Goal: Task Accomplishment & Management: Manage account settings

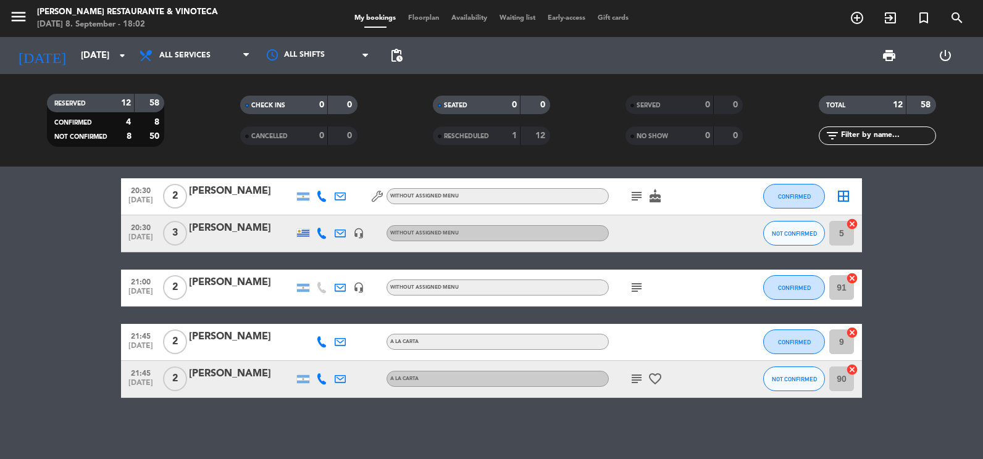
scroll to position [443, 0]
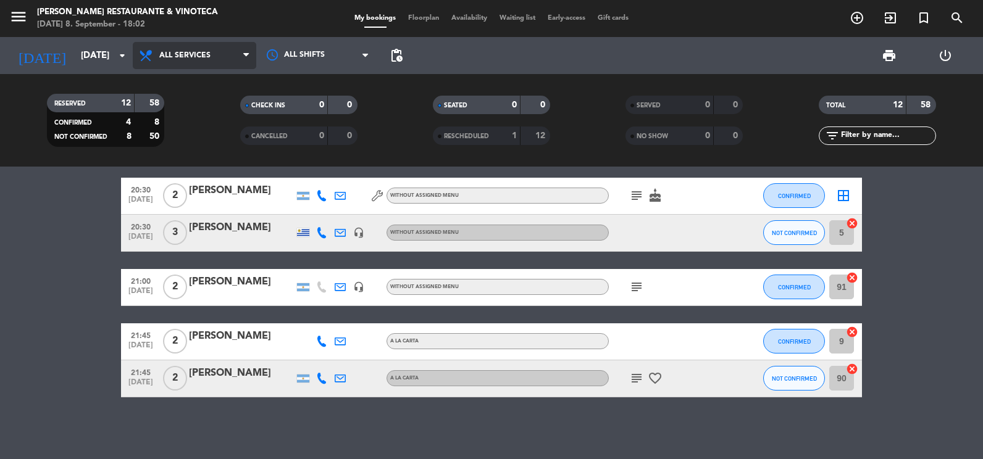
click at [167, 59] on span "All services" at bounding box center [184, 55] width 51 height 9
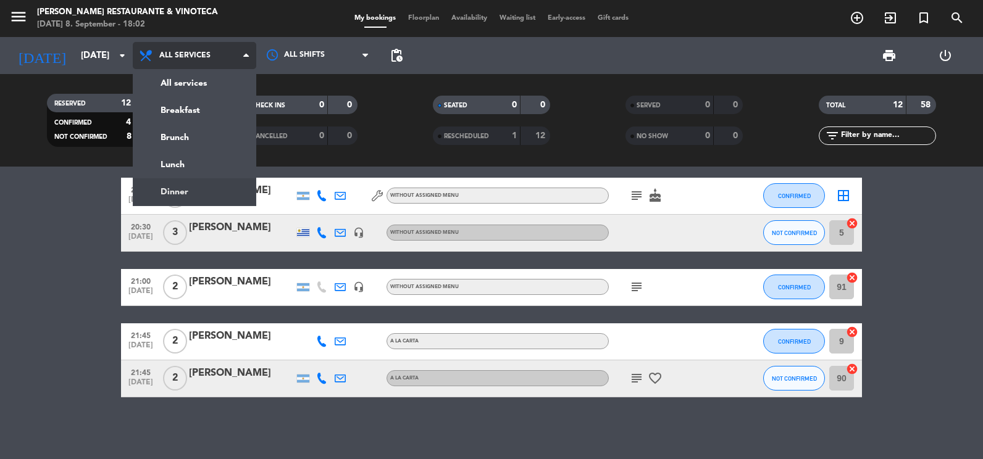
click at [186, 187] on ng-component "menu [PERSON_NAME] Restaurante & Vinoteca [DATE] 8. September - 18:02 My bookin…" at bounding box center [491, 229] width 983 height 459
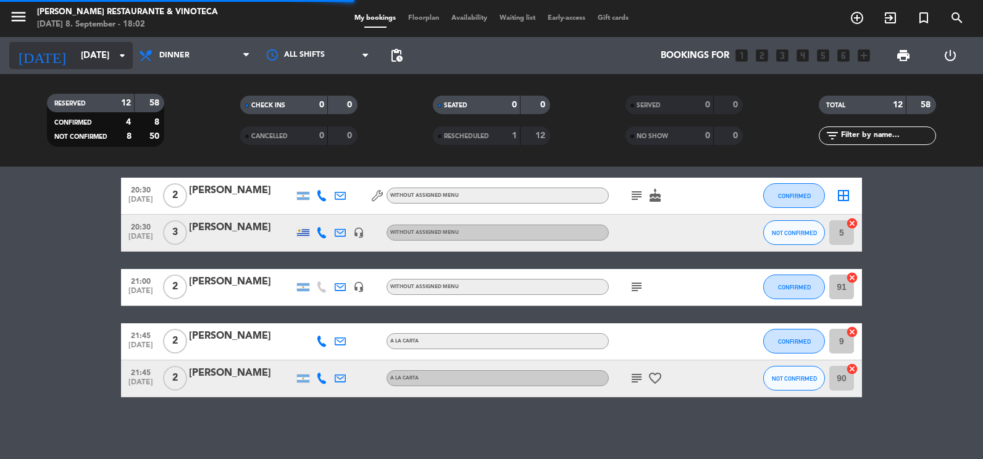
click at [85, 51] on input "[DATE]" at bounding box center [134, 55] width 119 height 23
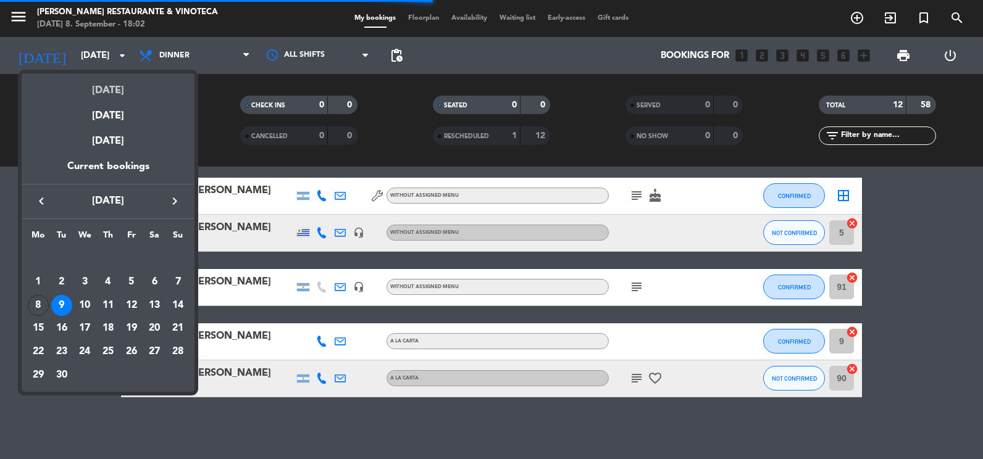
click at [122, 91] on div "[DATE]" at bounding box center [108, 85] width 173 height 25
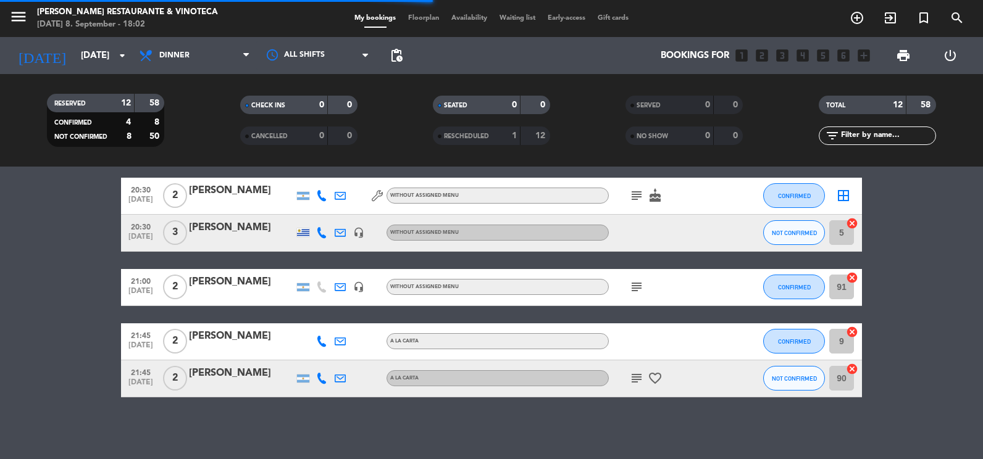
type input "[DATE]"
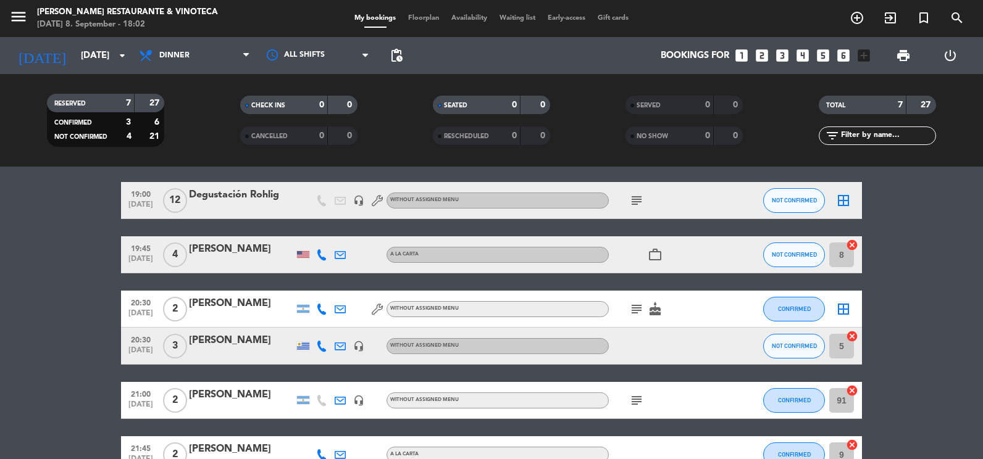
scroll to position [31, 0]
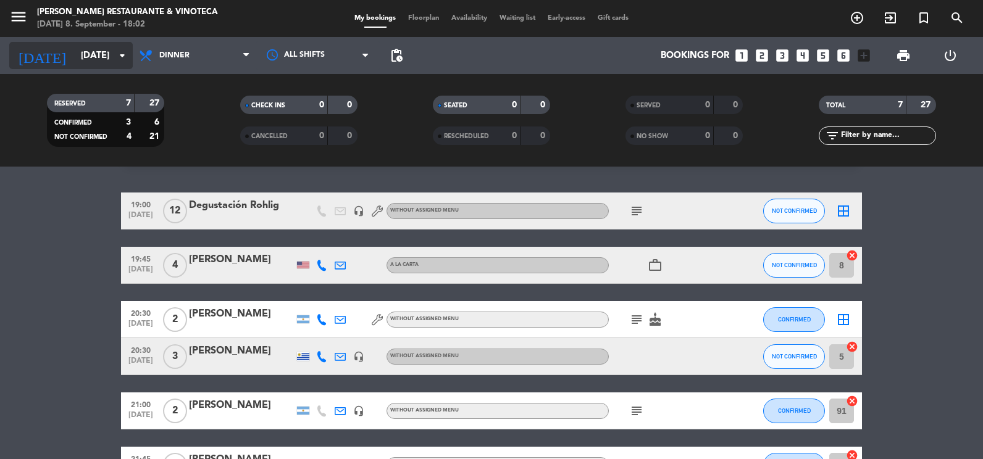
click at [119, 52] on icon "arrow_drop_down" at bounding box center [122, 55] width 15 height 15
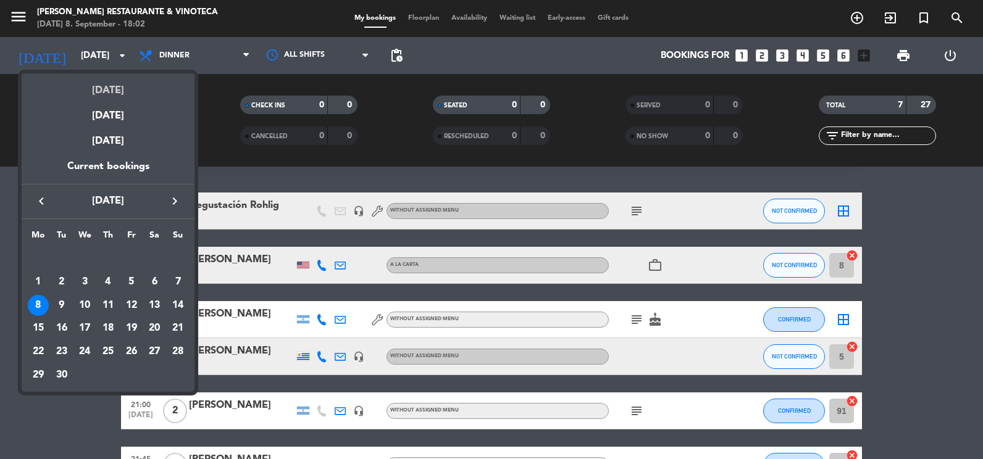
click at [116, 81] on div "[DATE]" at bounding box center [108, 85] width 173 height 25
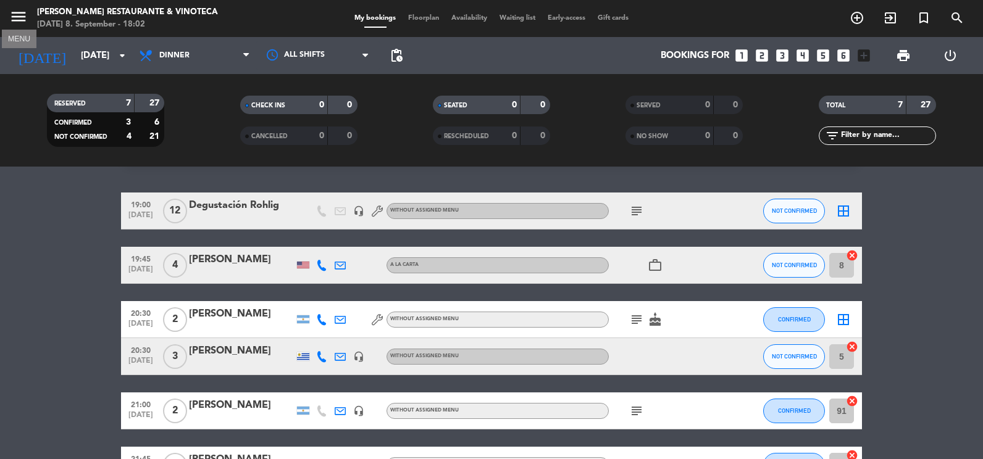
click at [23, 17] on icon "menu" at bounding box center [18, 16] width 19 height 19
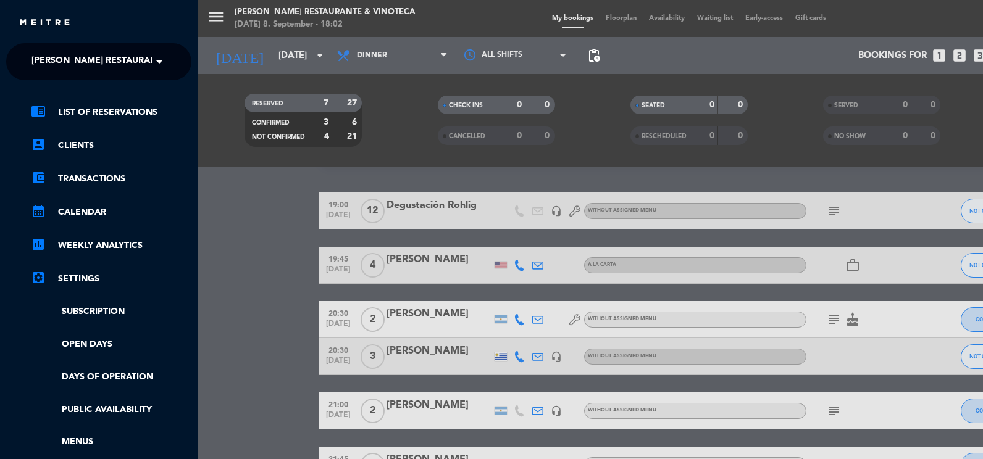
click at [89, 57] on span "[PERSON_NAME] Restaurante & Vinoteca" at bounding box center [127, 62] width 193 height 26
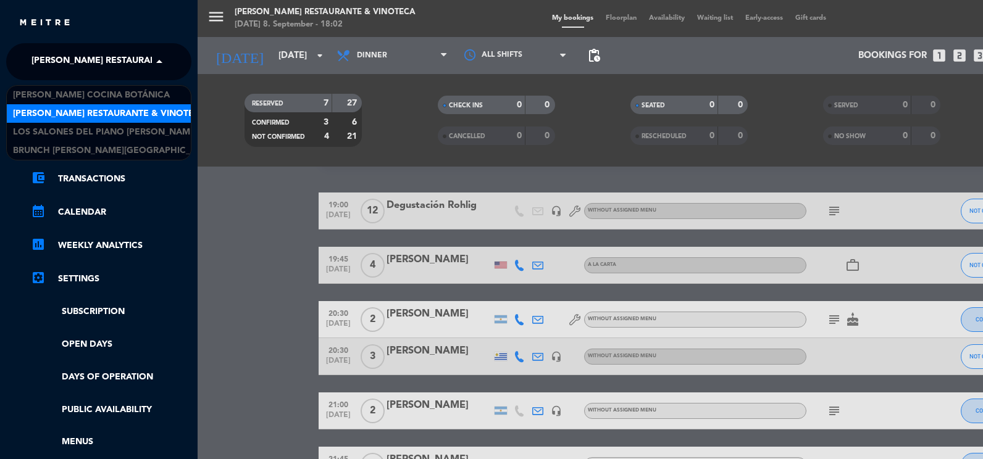
click at [119, 120] on span "[PERSON_NAME] Restaurante & Vinoteca" at bounding box center [109, 114] width 193 height 14
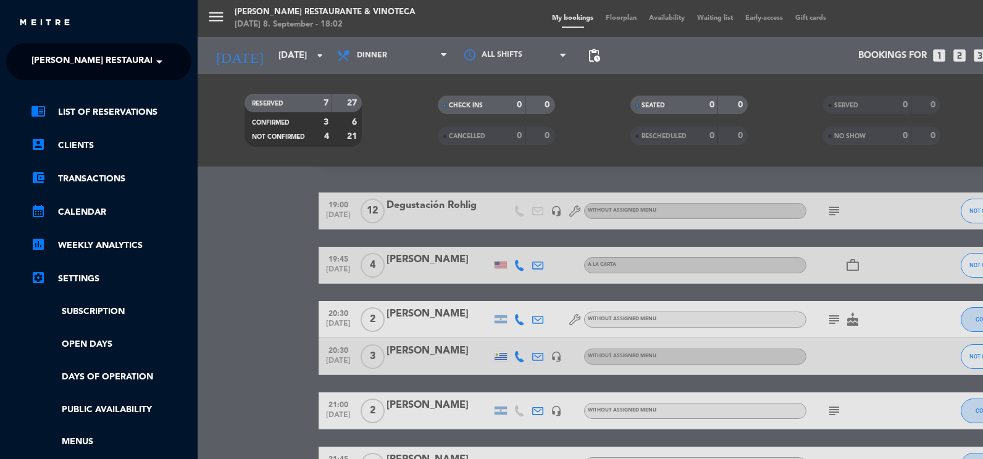
click at [242, 235] on div "menu [PERSON_NAME] Restaurante & Vinoteca [DATE] 8. September - 18:02 My bookin…" at bounding box center [689, 229] width 983 height 459
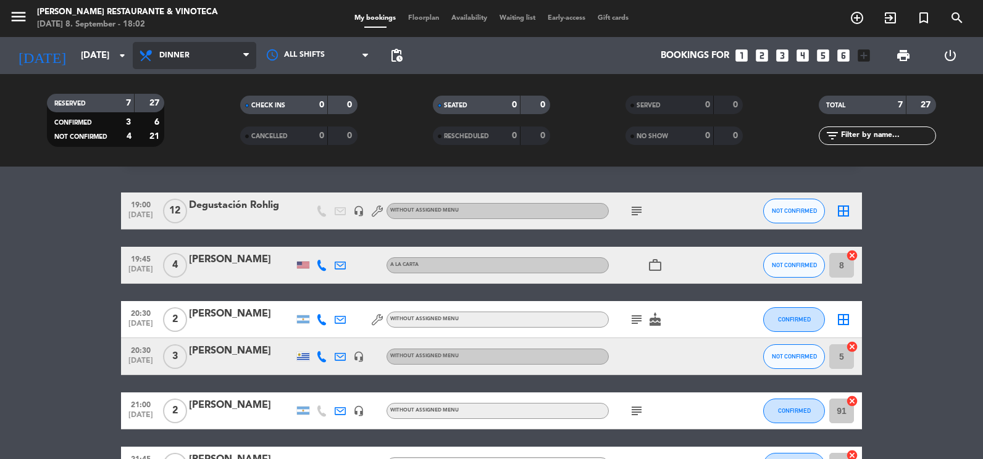
click at [230, 53] on span "Dinner" at bounding box center [195, 55] width 124 height 27
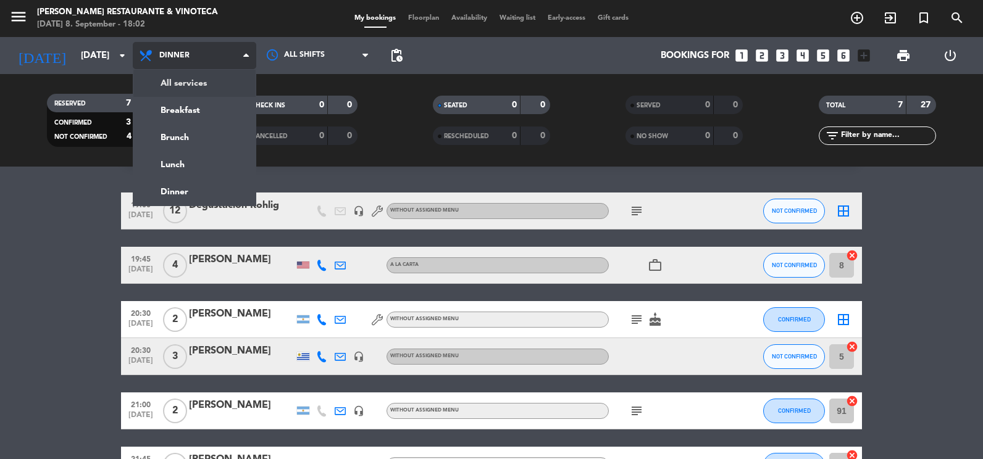
click at [238, 76] on div "menu [PERSON_NAME] Restaurante & Vinoteca [DATE] 8. September - 18:02 My bookin…" at bounding box center [491, 83] width 983 height 167
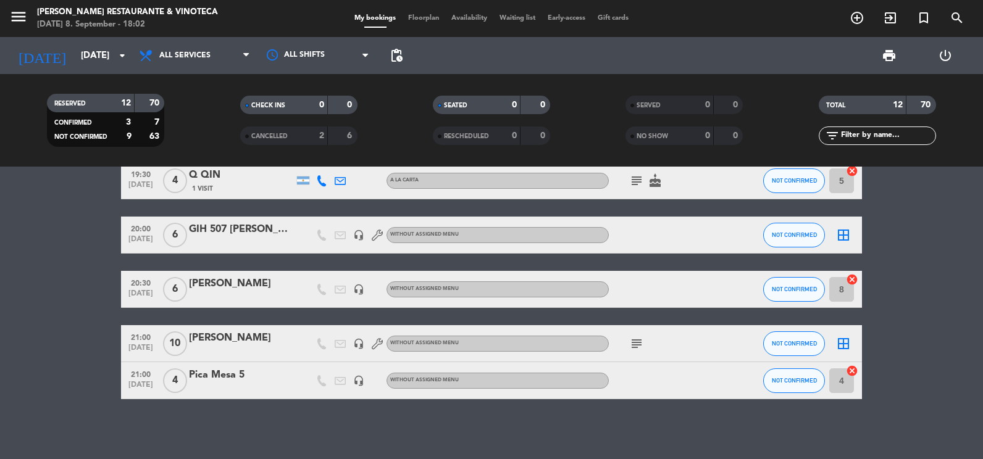
scroll to position [378, 0]
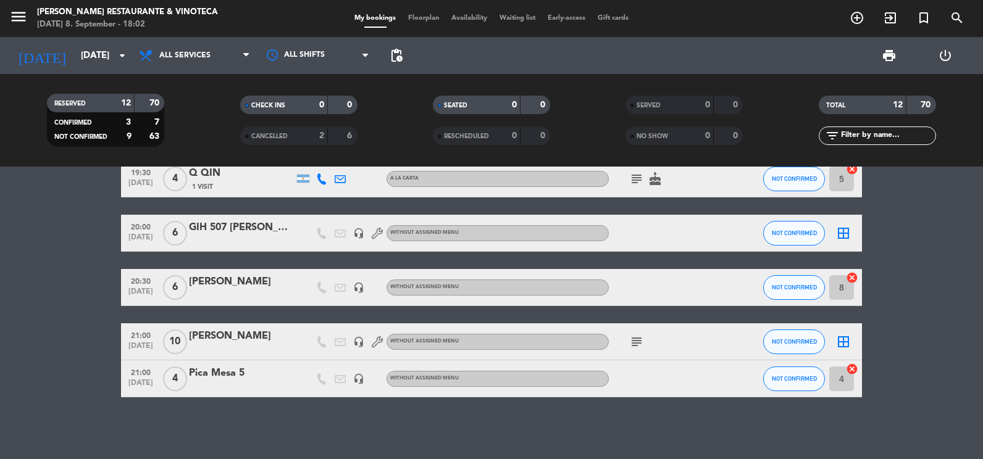
click at [219, 327] on div "21:00 [DATE] [PERSON_NAME] headset_mic Without assigned menu subject NOT CONFIR…" at bounding box center [491, 342] width 741 height 37
click at [227, 333] on div "[PERSON_NAME]" at bounding box center [241, 337] width 105 height 16
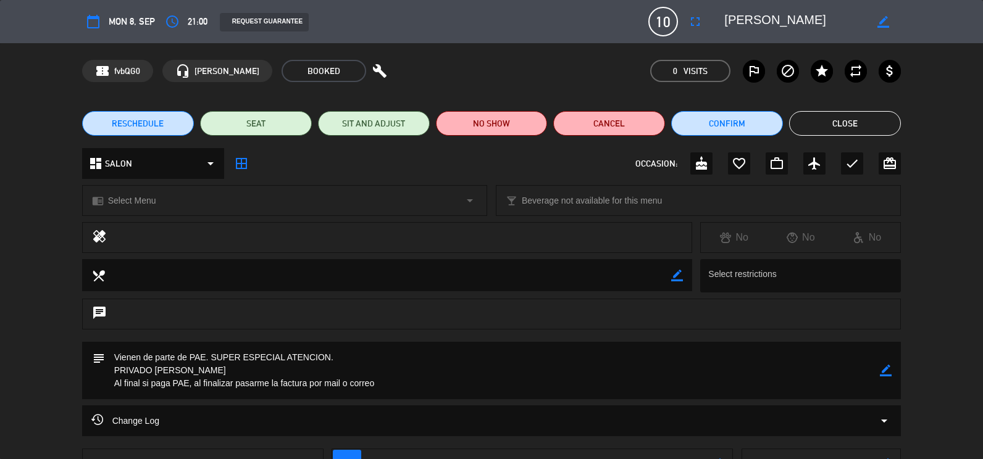
click at [888, 372] on icon "border_color" at bounding box center [886, 371] width 12 height 12
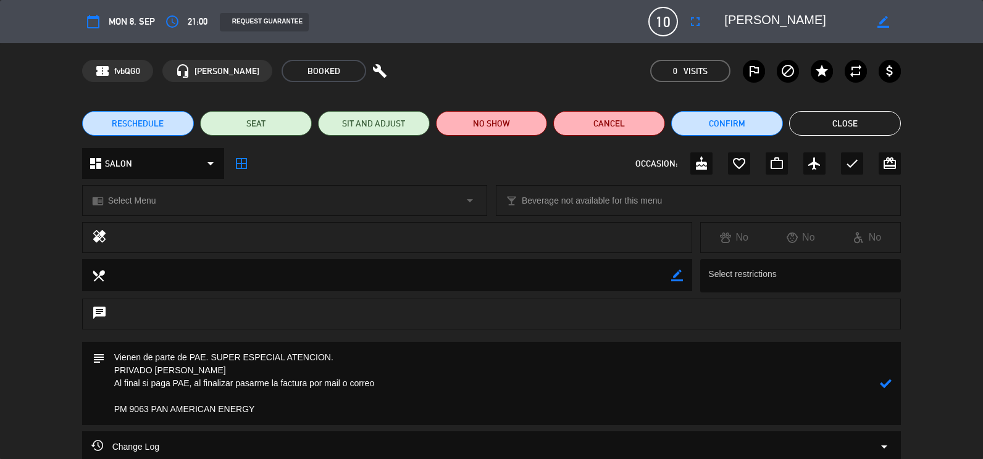
type textarea "Vienen de parte de PAE. SUPER ESPECIAL ATENCION. PRIVADO [PERSON_NAME] Al final…"
click at [892, 384] on icon at bounding box center [886, 384] width 12 height 12
click at [800, 129] on button "Close" at bounding box center [845, 123] width 112 height 25
